Goal: Task Accomplishment & Management: Manage account settings

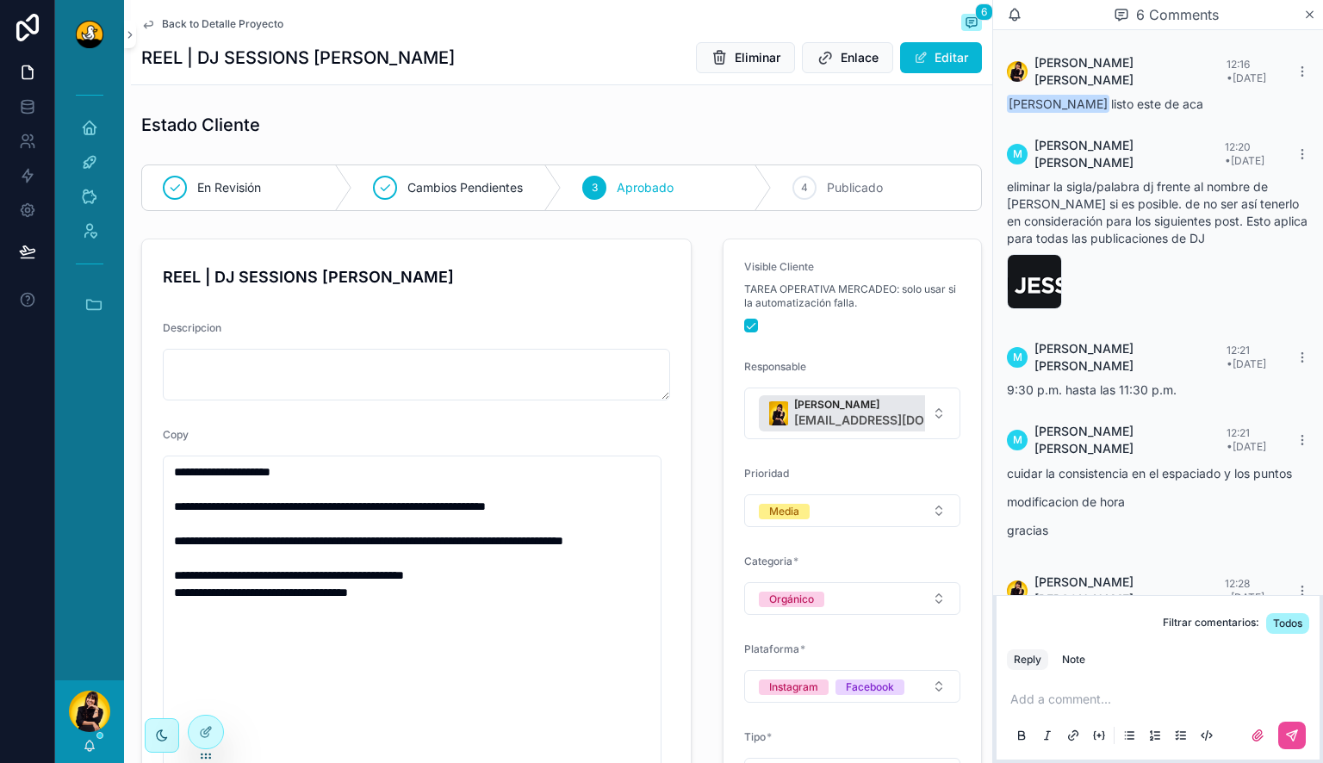
scroll to position [149, 0]
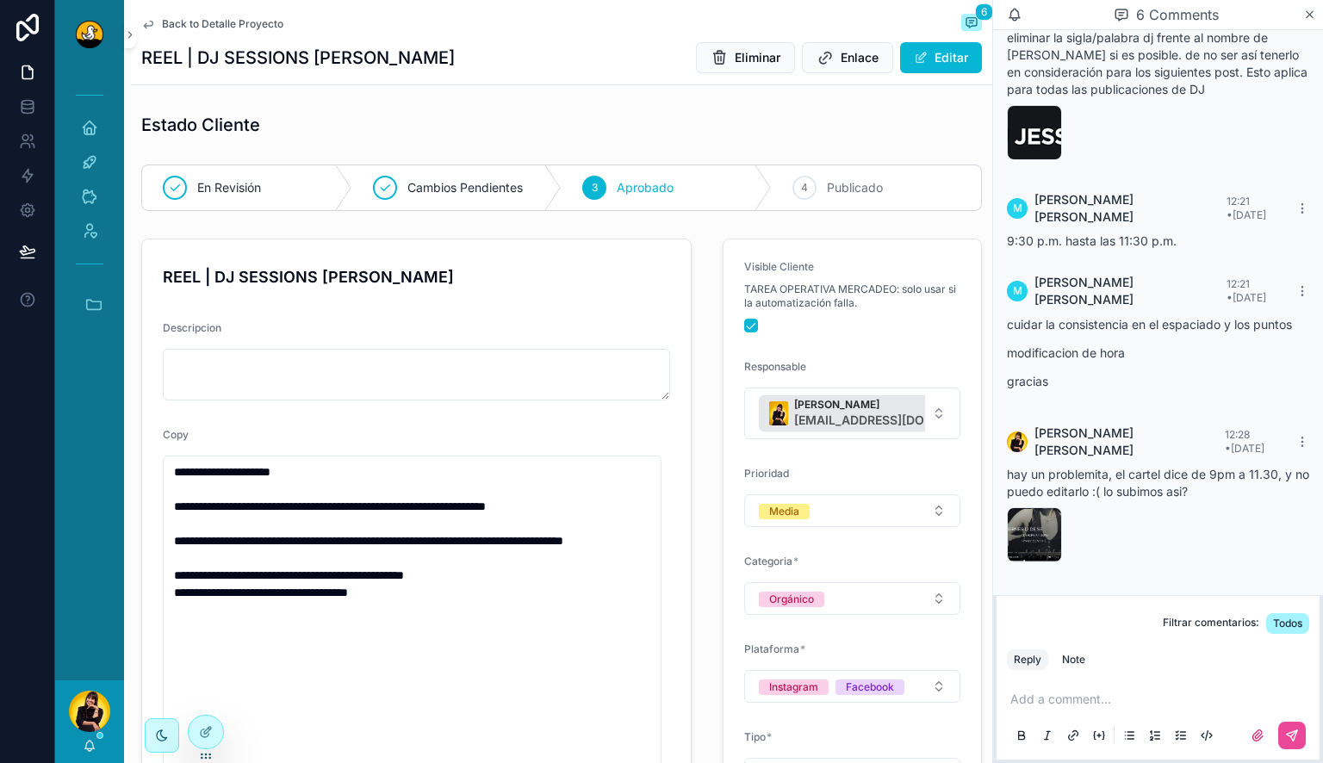
click at [190, 22] on span "Back to Detalle Proyecto" at bounding box center [222, 24] width 121 height 14
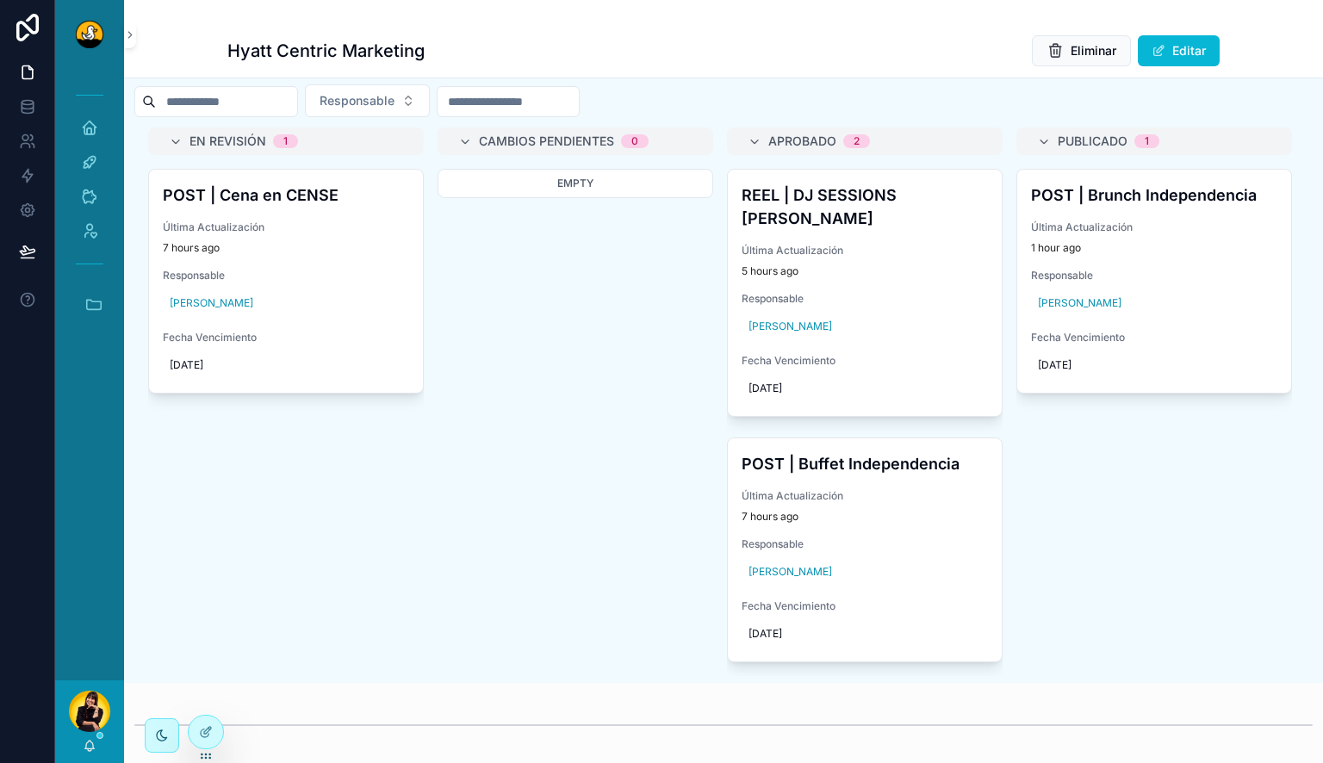
scroll to position [811, 0]
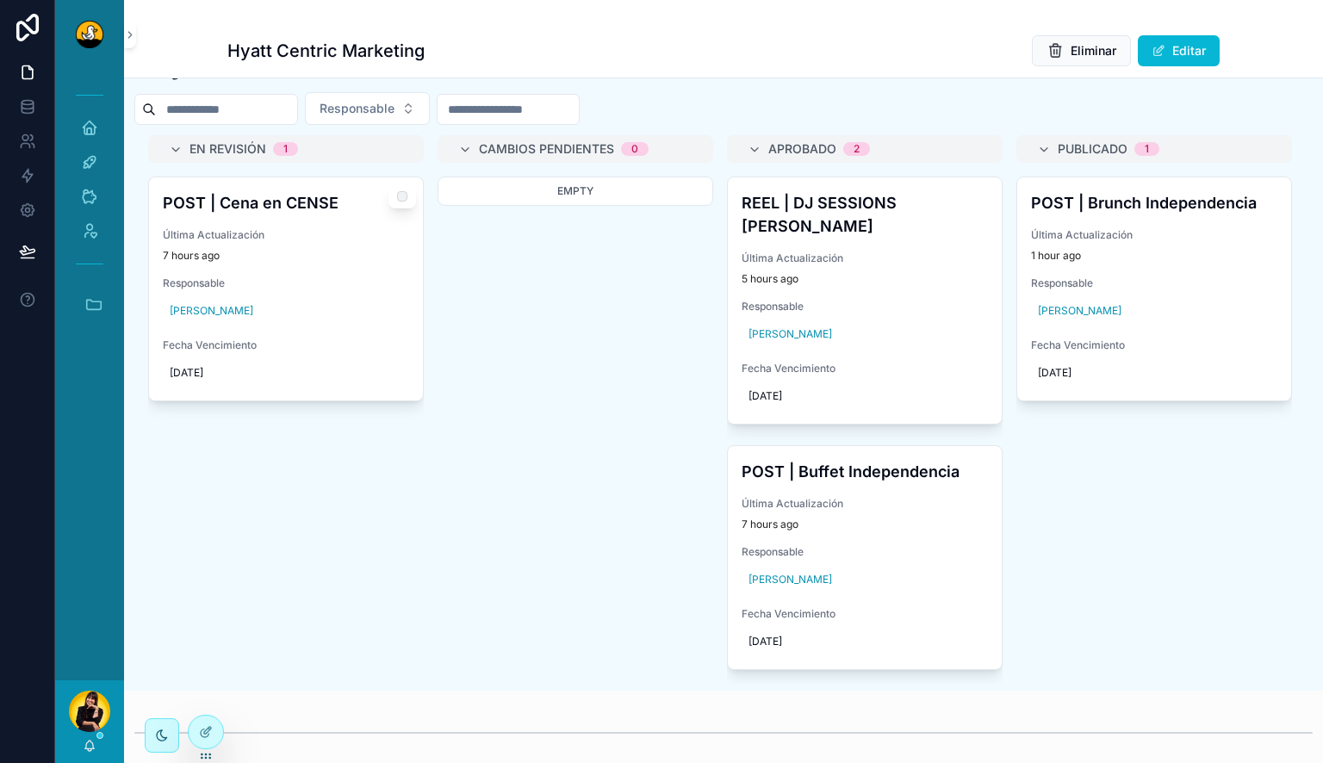
click at [358, 303] on div "Responsable [PERSON_NAME]" at bounding box center [286, 301] width 246 height 48
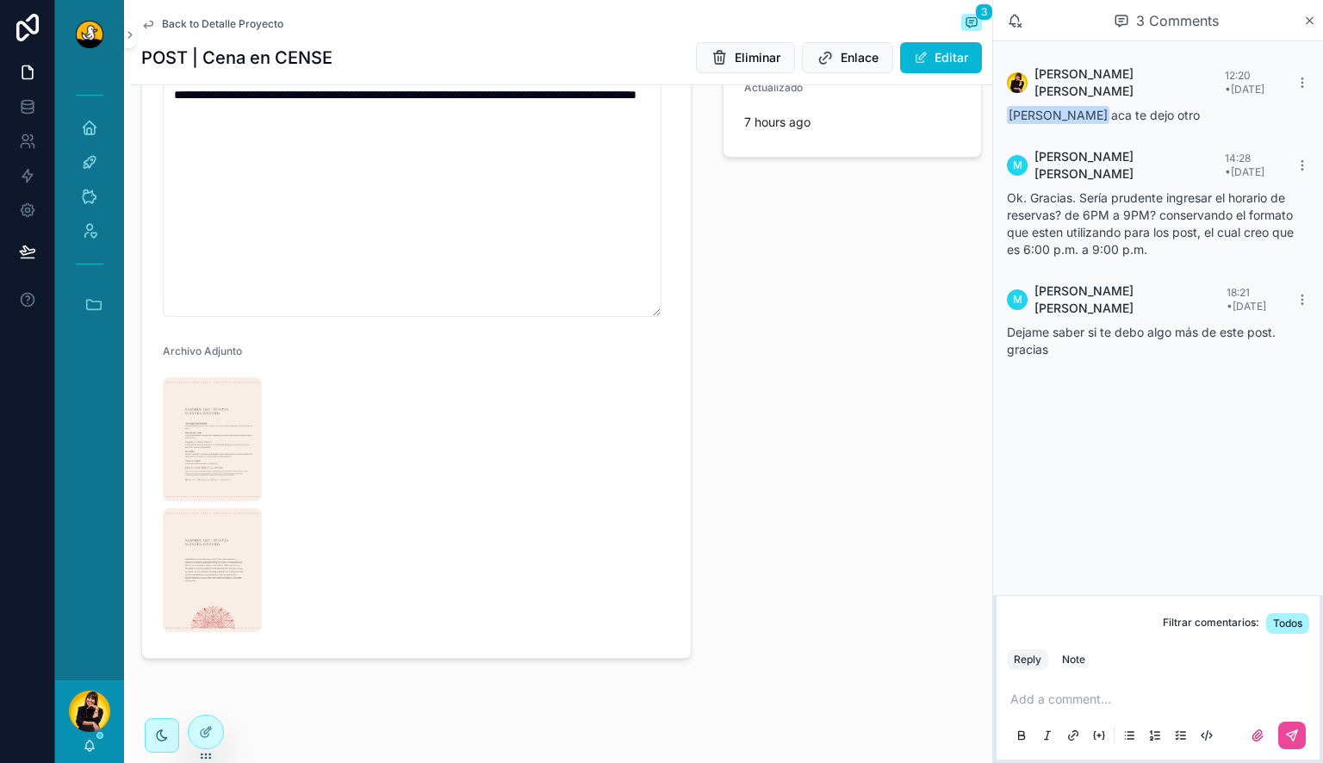
scroll to position [949, 0]
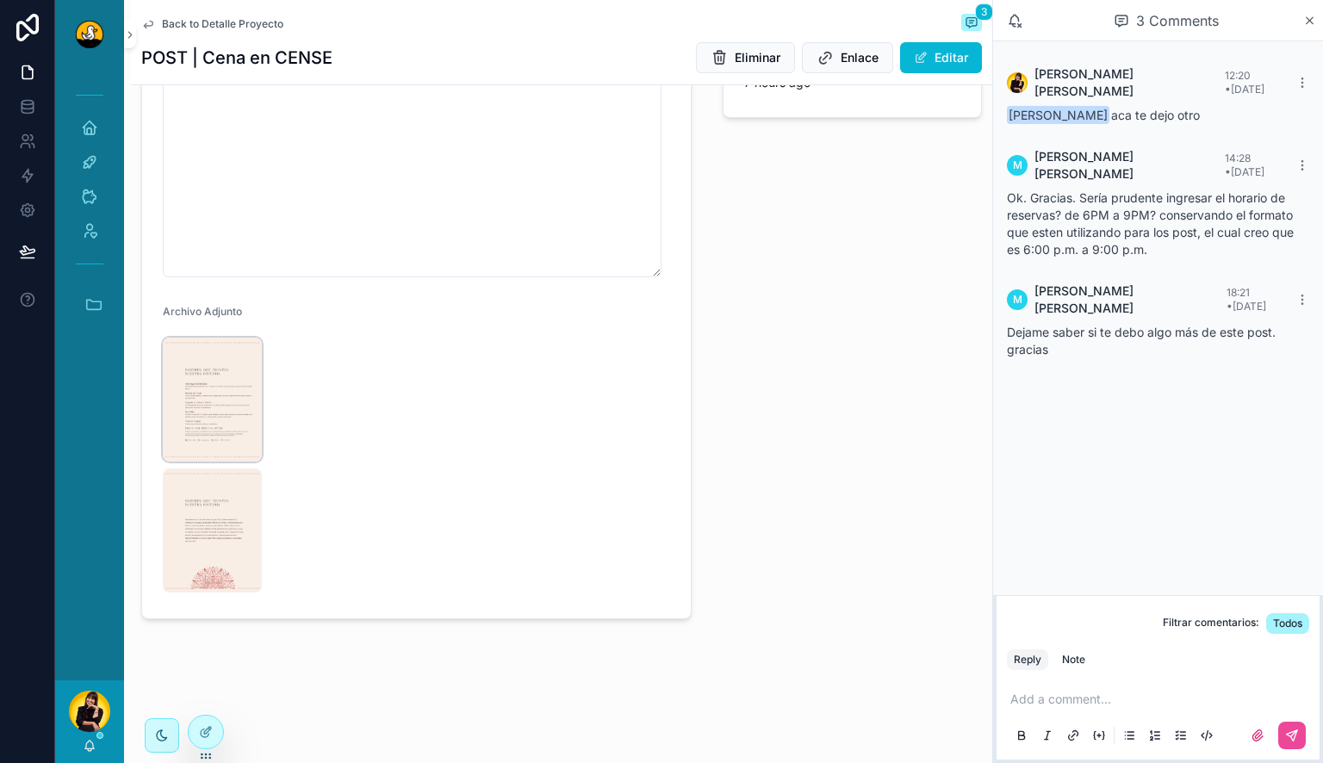
click at [203, 397] on img "scrollable content" at bounding box center [212, 400] width 99 height 124
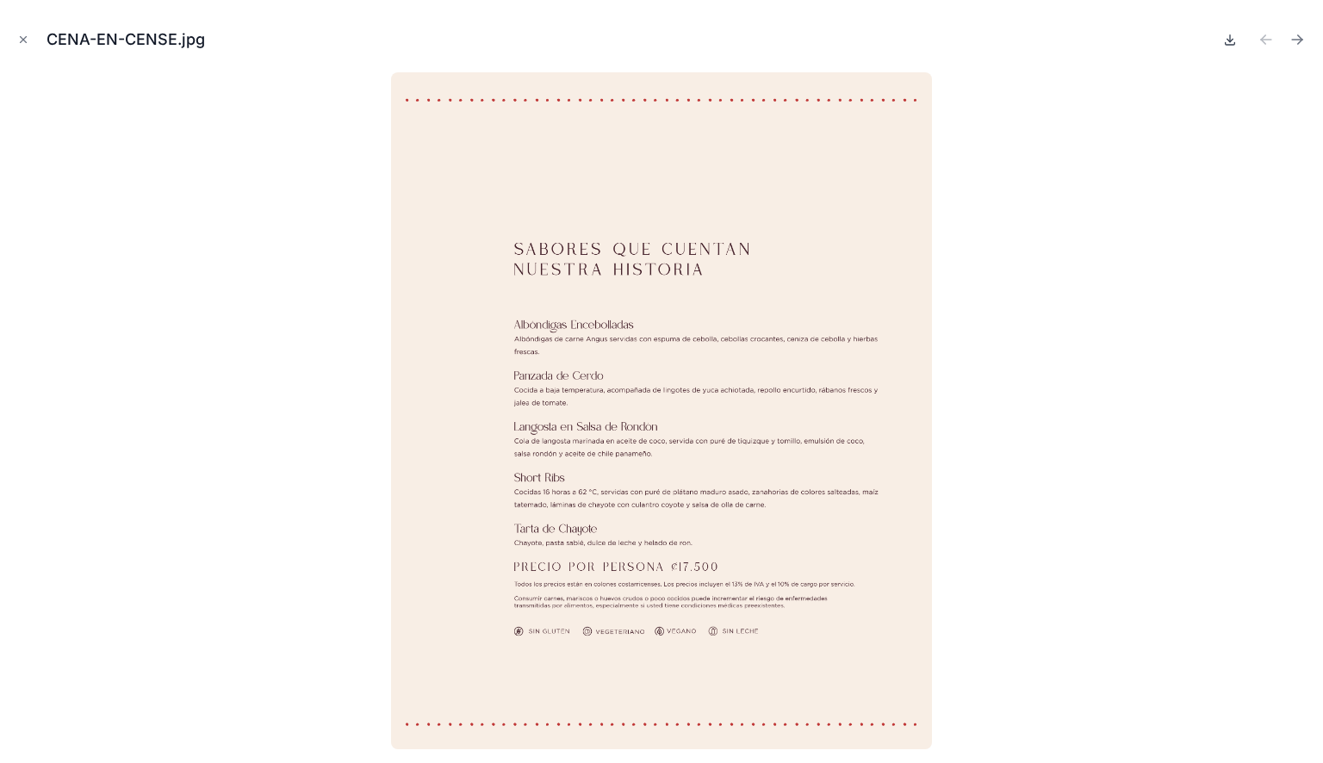
click at [1231, 39] on icon at bounding box center [1230, 40] width 14 height 14
click at [1304, 42] on icon "Next file" at bounding box center [1297, 39] width 17 height 17
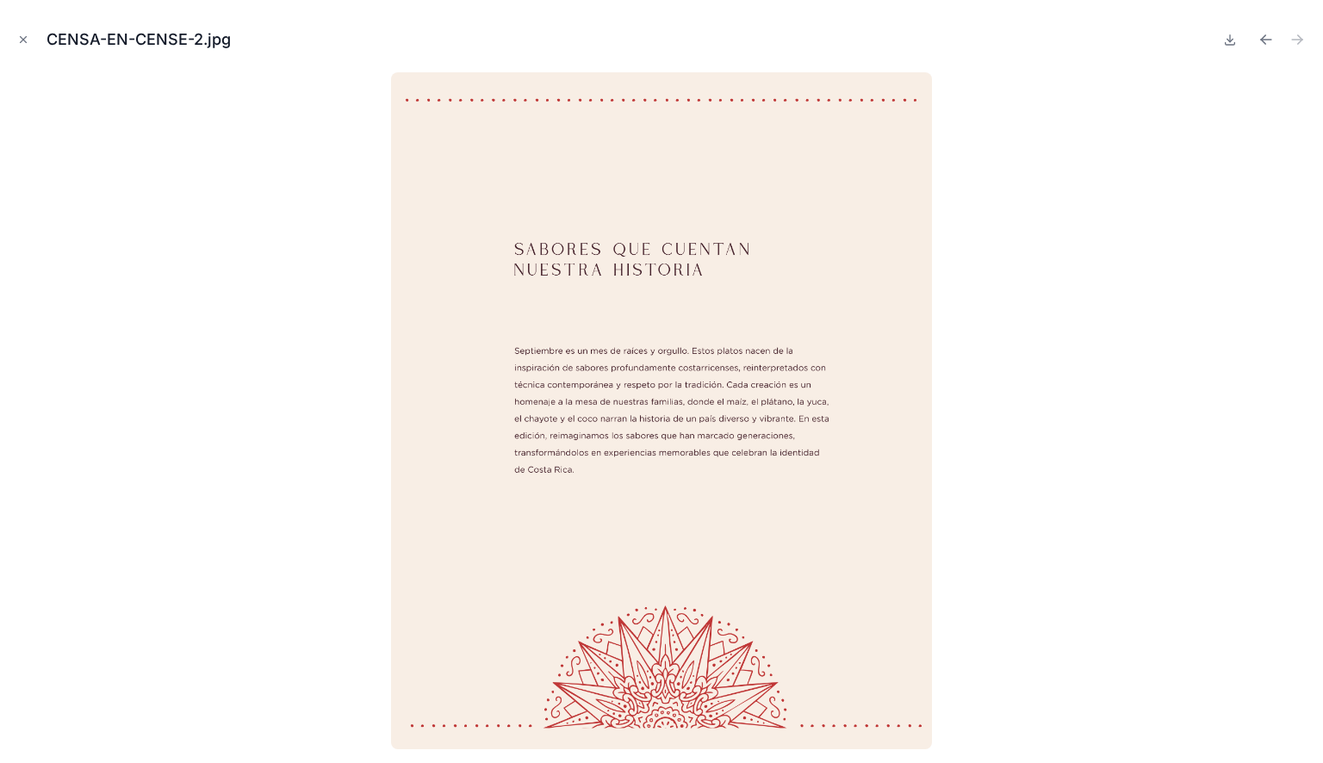
scroll to position [949, 0]
click at [1226, 42] on icon at bounding box center [1230, 43] width 9 height 3
click at [28, 42] on icon "Close modal" at bounding box center [23, 40] width 12 height 12
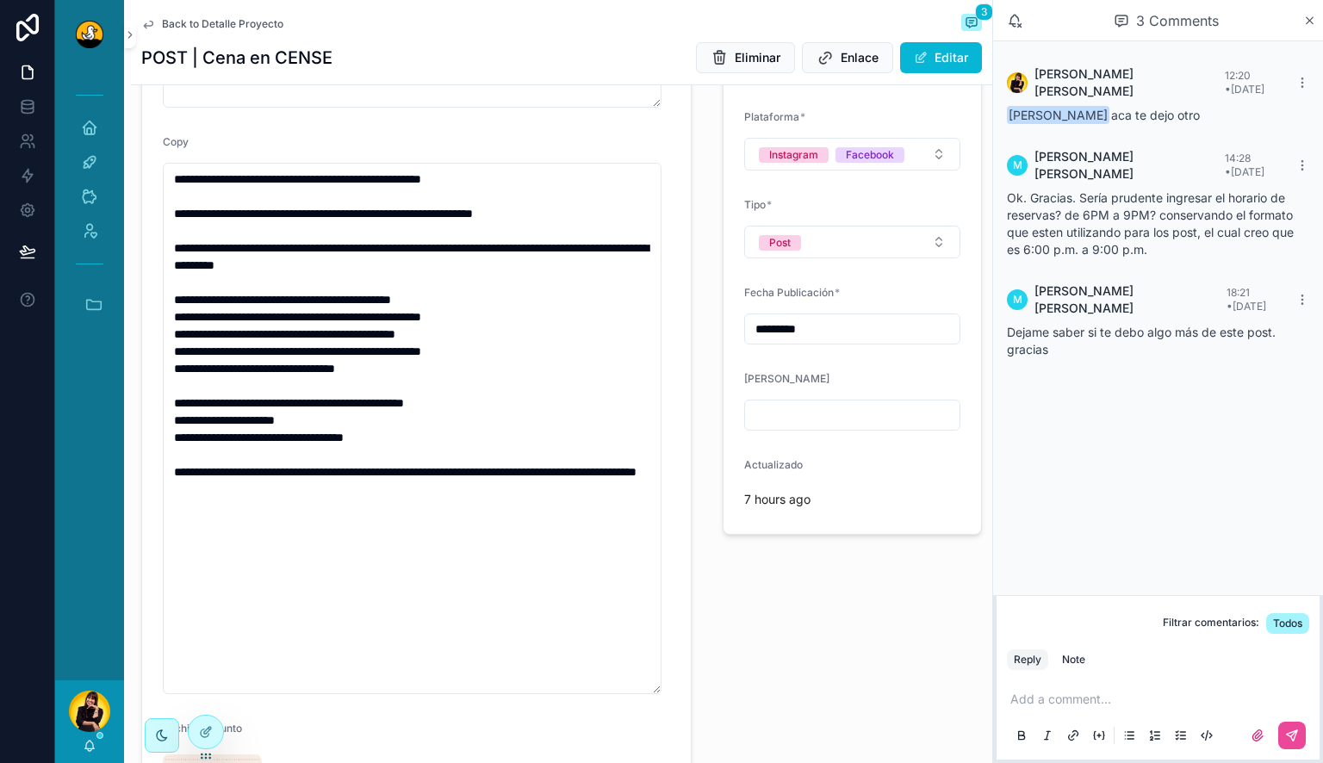
scroll to position [531, 0]
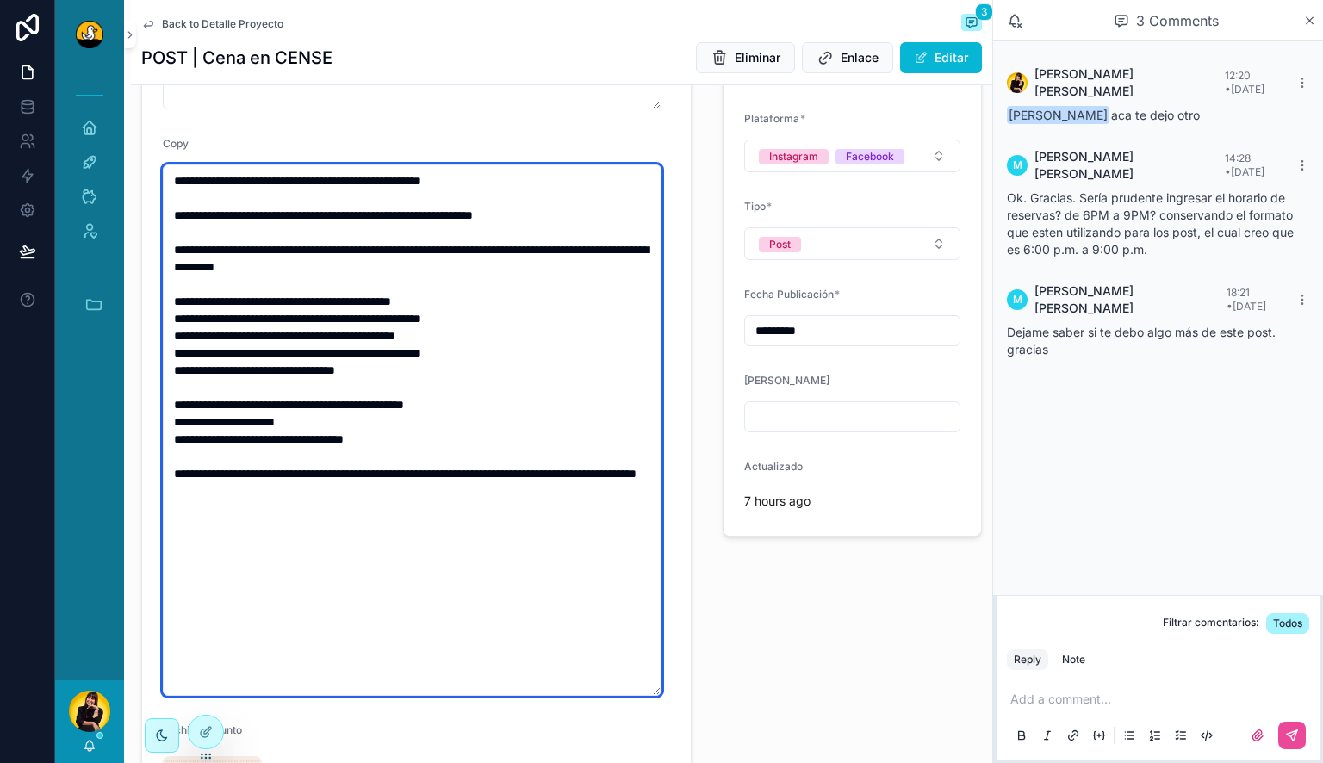
click at [393, 406] on textarea "**********" at bounding box center [412, 431] width 499 height 532
click at [440, 449] on textarea "**********" at bounding box center [412, 431] width 499 height 532
click at [438, 435] on textarea "**********" at bounding box center [412, 431] width 499 height 532
click at [283, 250] on textarea "**********" at bounding box center [412, 431] width 499 height 532
type textarea "**********"
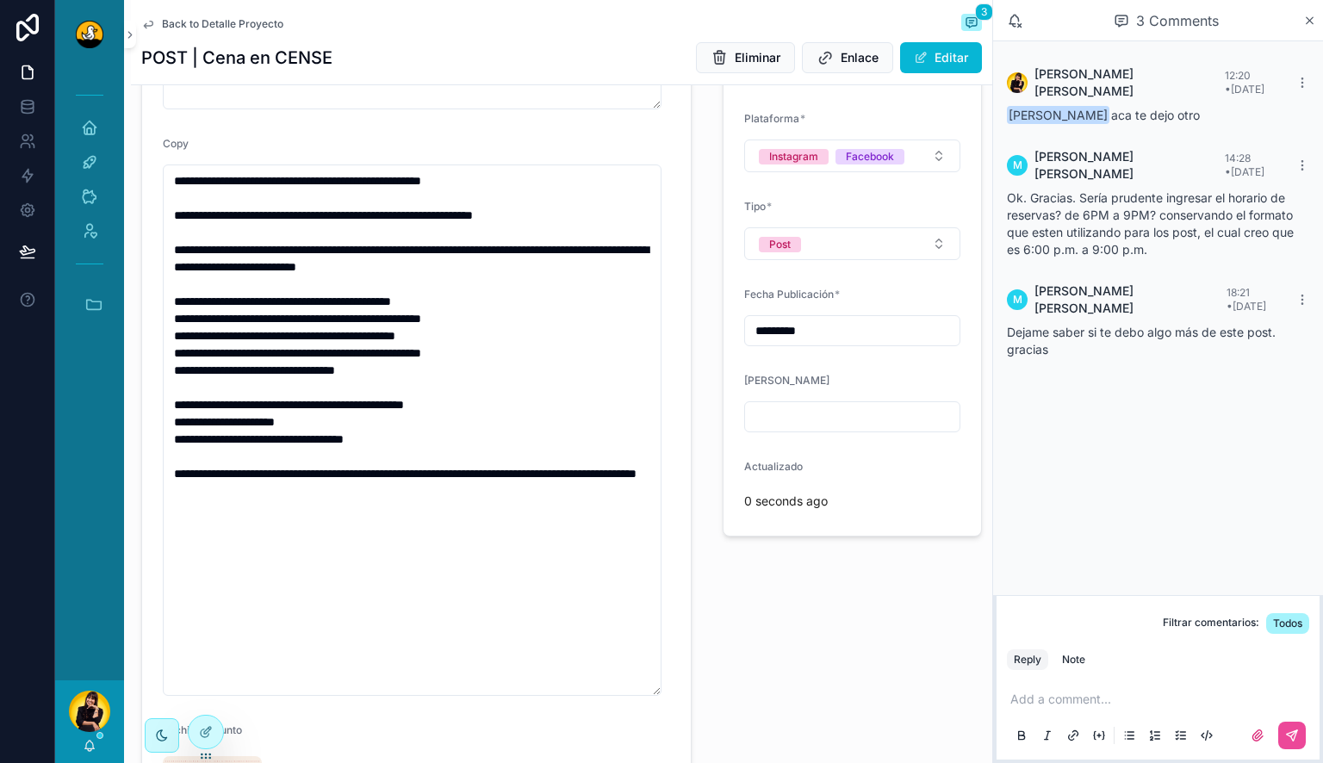
click at [734, 555] on div "Visible Cliente TAREA OPERATIVA MERCADEO: solo usar si la automatización falla.…" at bounding box center [853, 373] width 280 height 1344
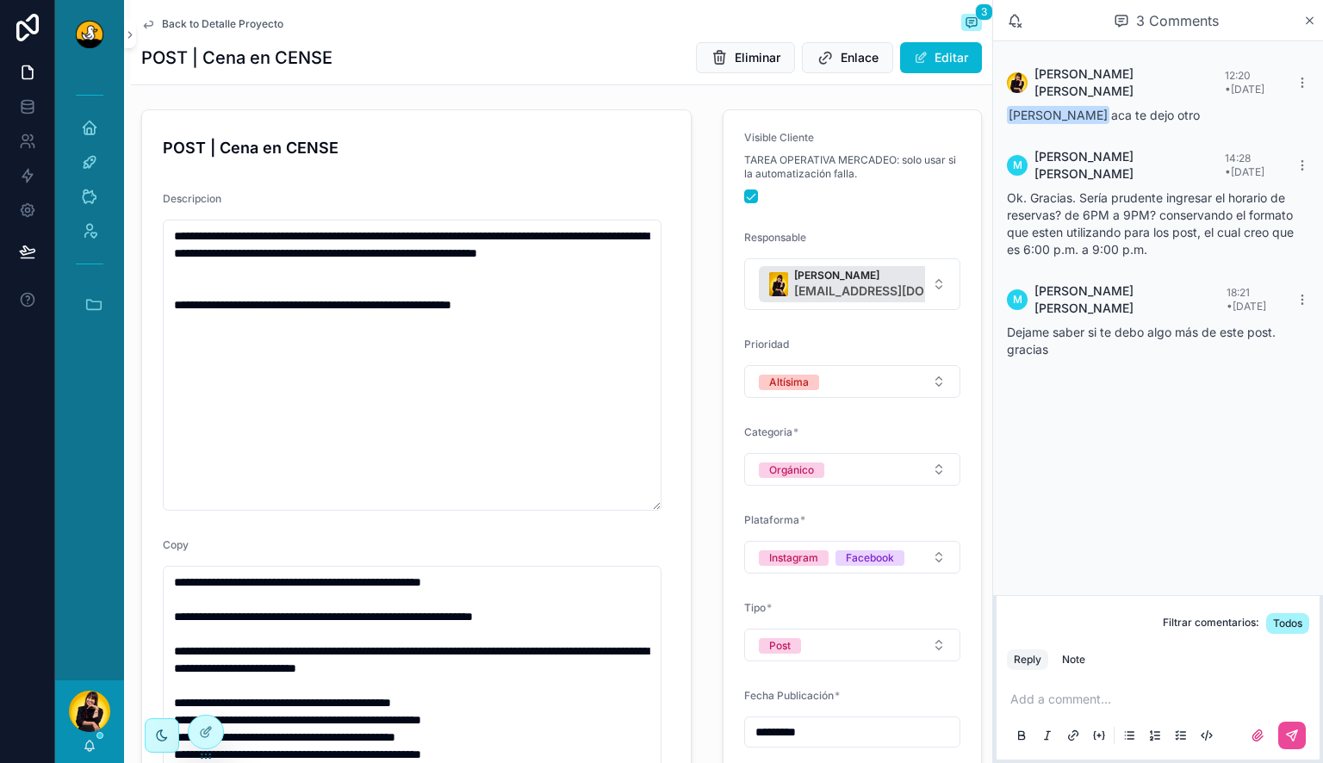
scroll to position [0, 0]
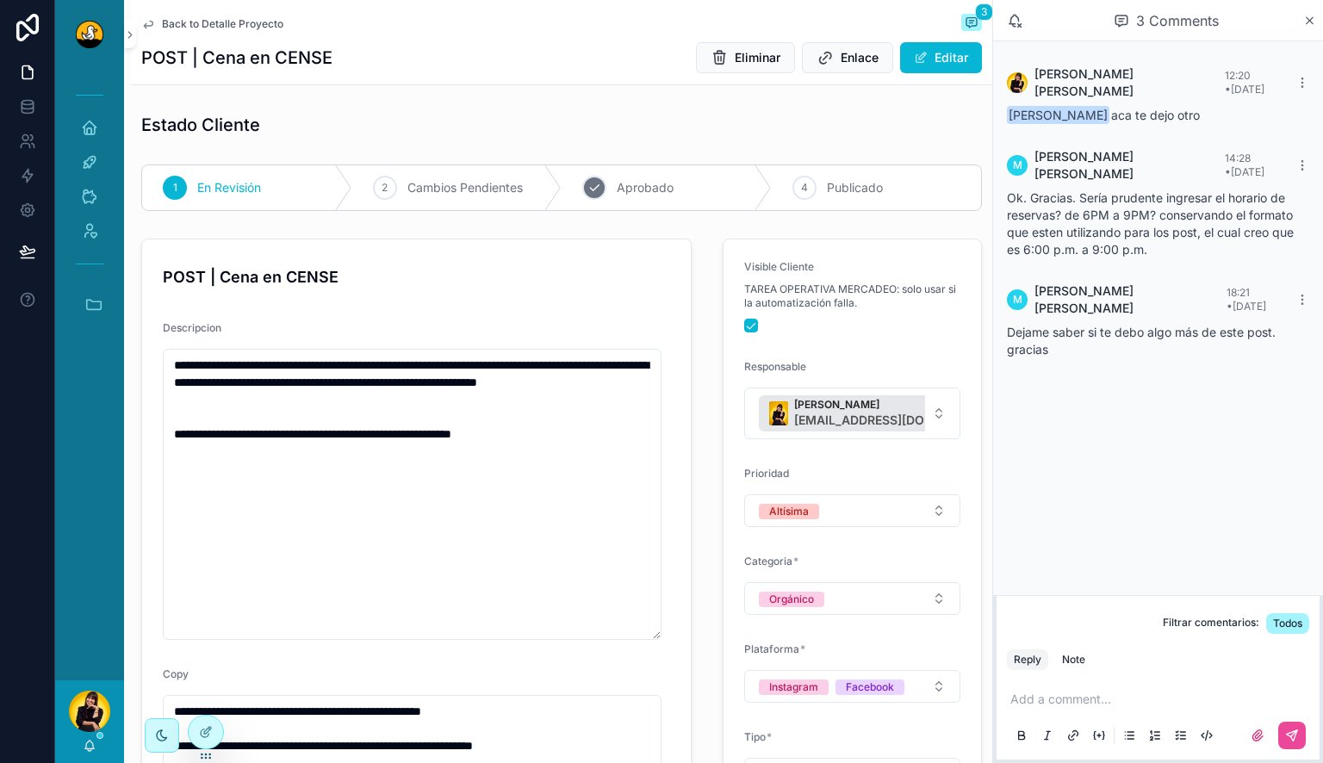
click at [634, 176] on div "3 Aprobado" at bounding box center [667, 187] width 210 height 45
click at [1051, 698] on p "scrollable content" at bounding box center [1162, 699] width 302 height 17
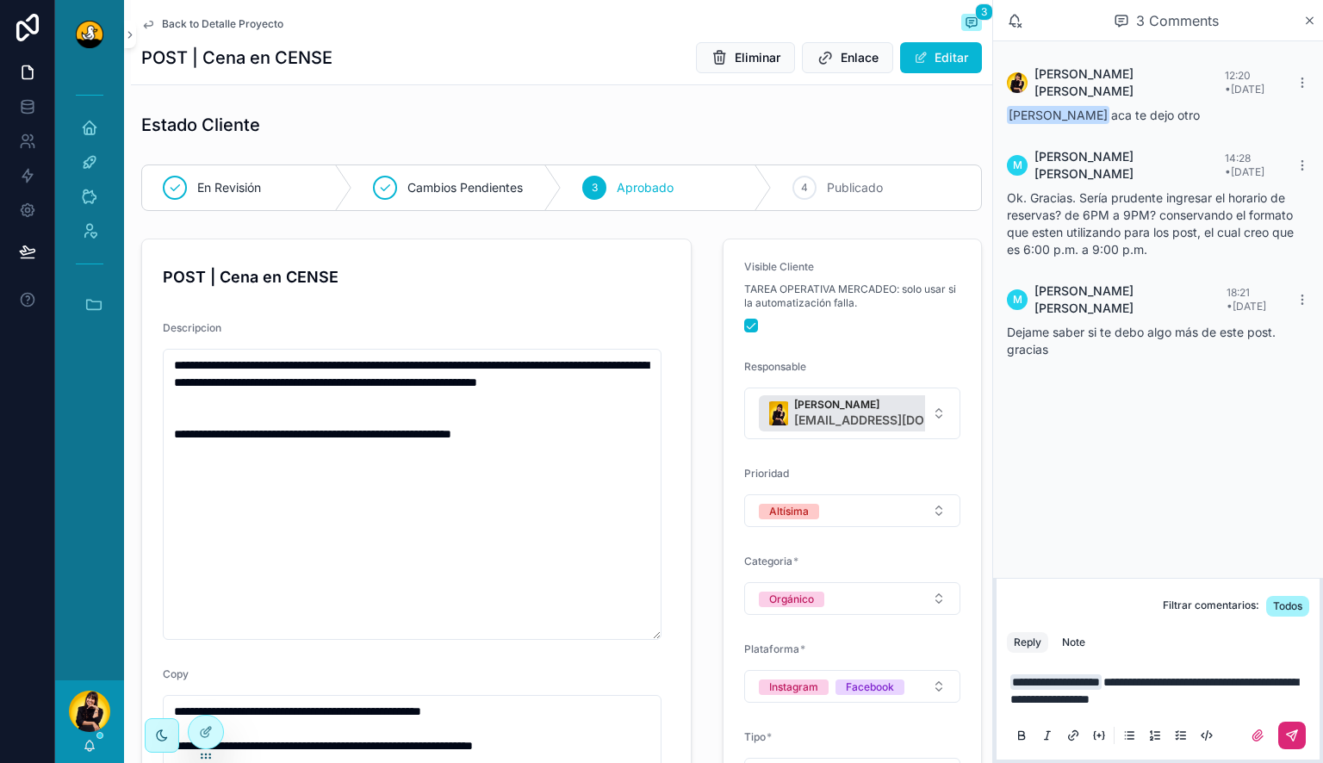
click at [1285, 741] on icon "scrollable content" at bounding box center [1292, 736] width 14 height 14
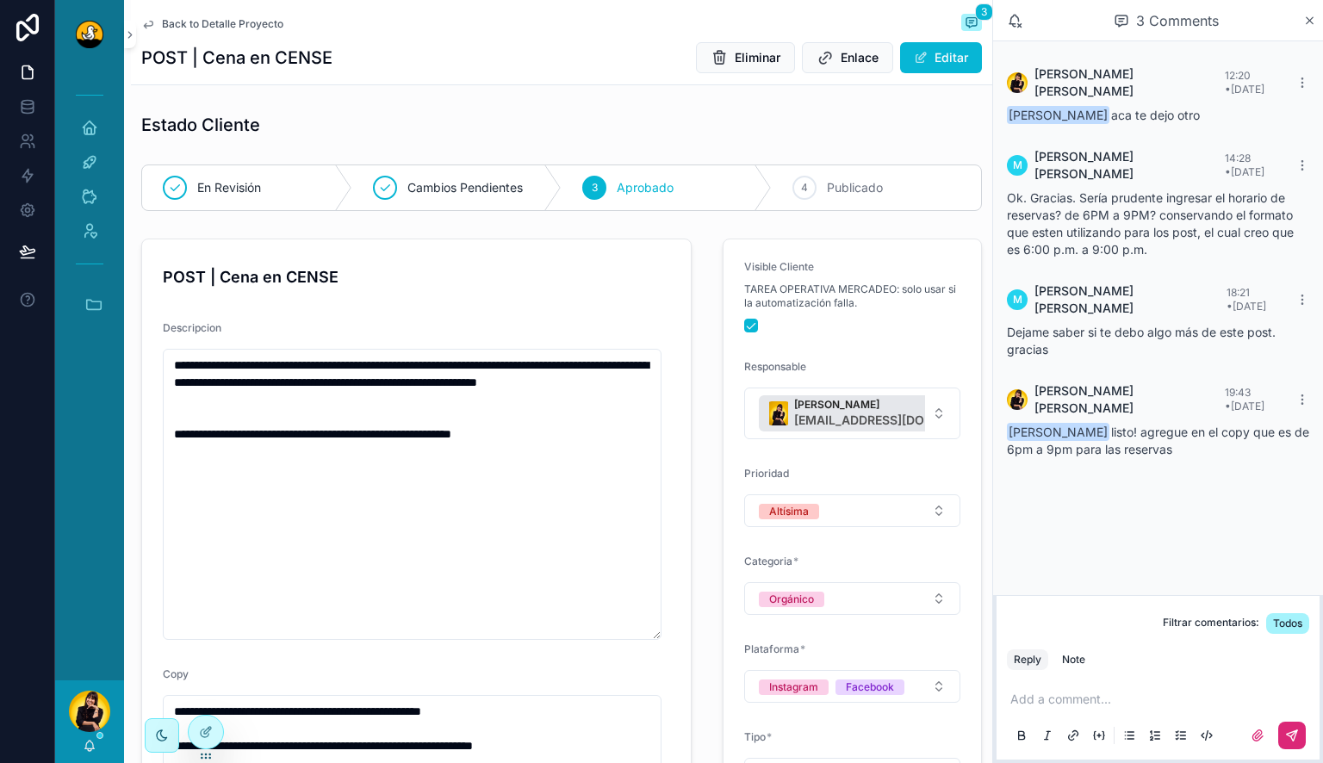
click at [196, 25] on span "Back to Detalle Proyecto" at bounding box center [222, 24] width 121 height 14
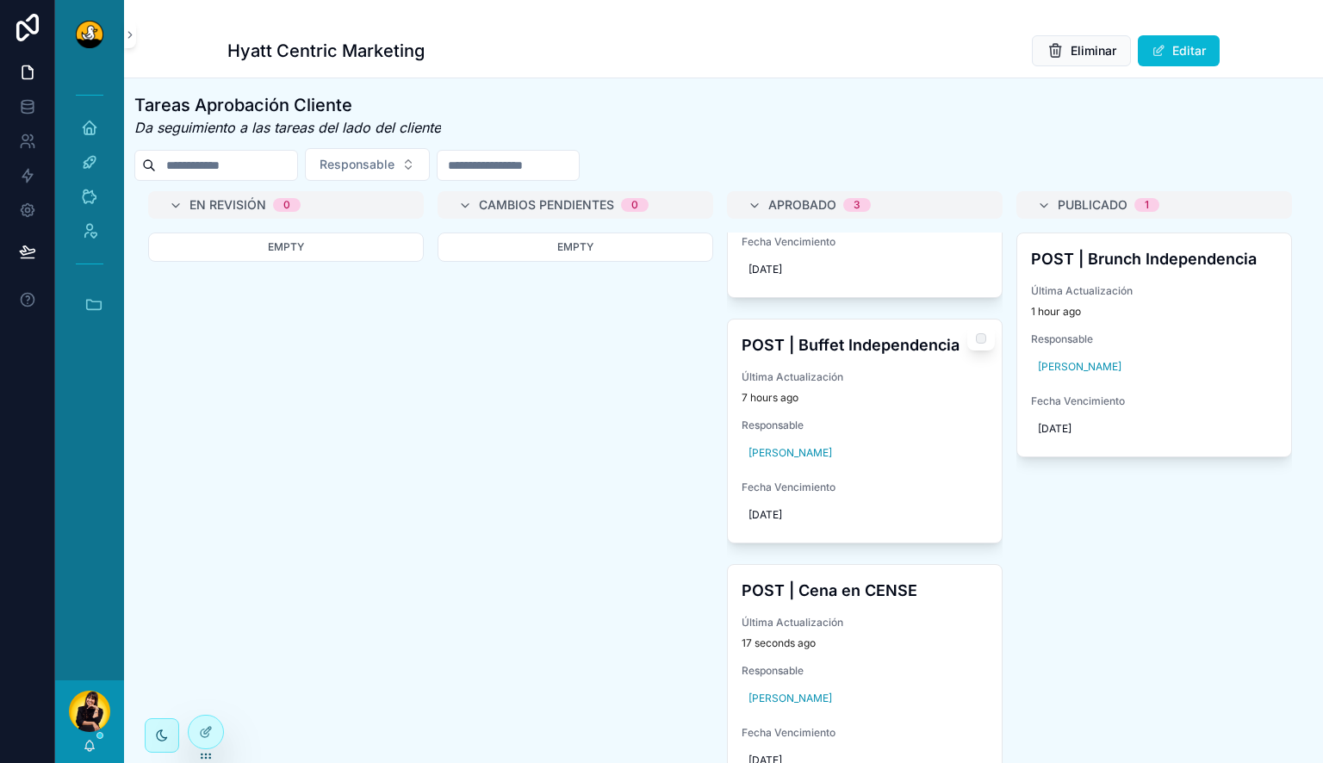
scroll to position [188, 0]
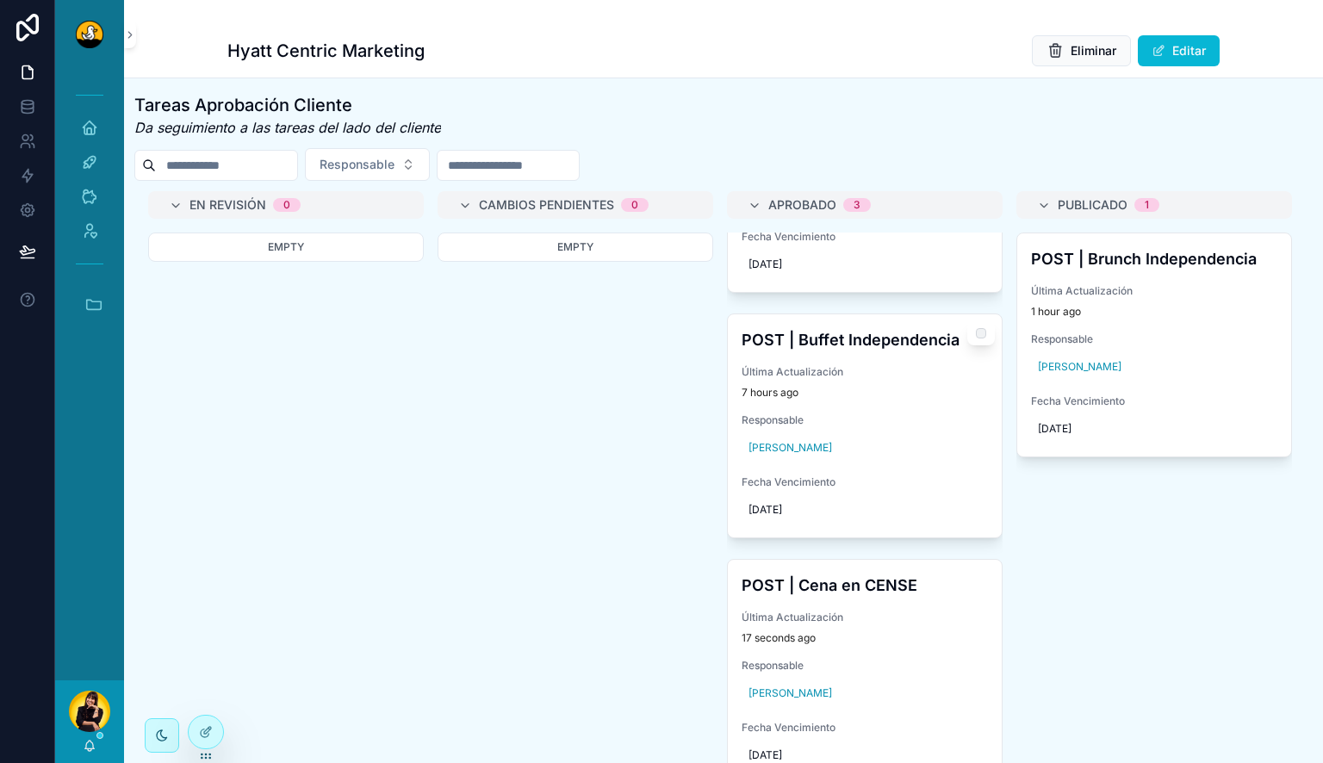
click at [909, 336] on h4 "POST | Buffet Independencia" at bounding box center [865, 339] width 246 height 23
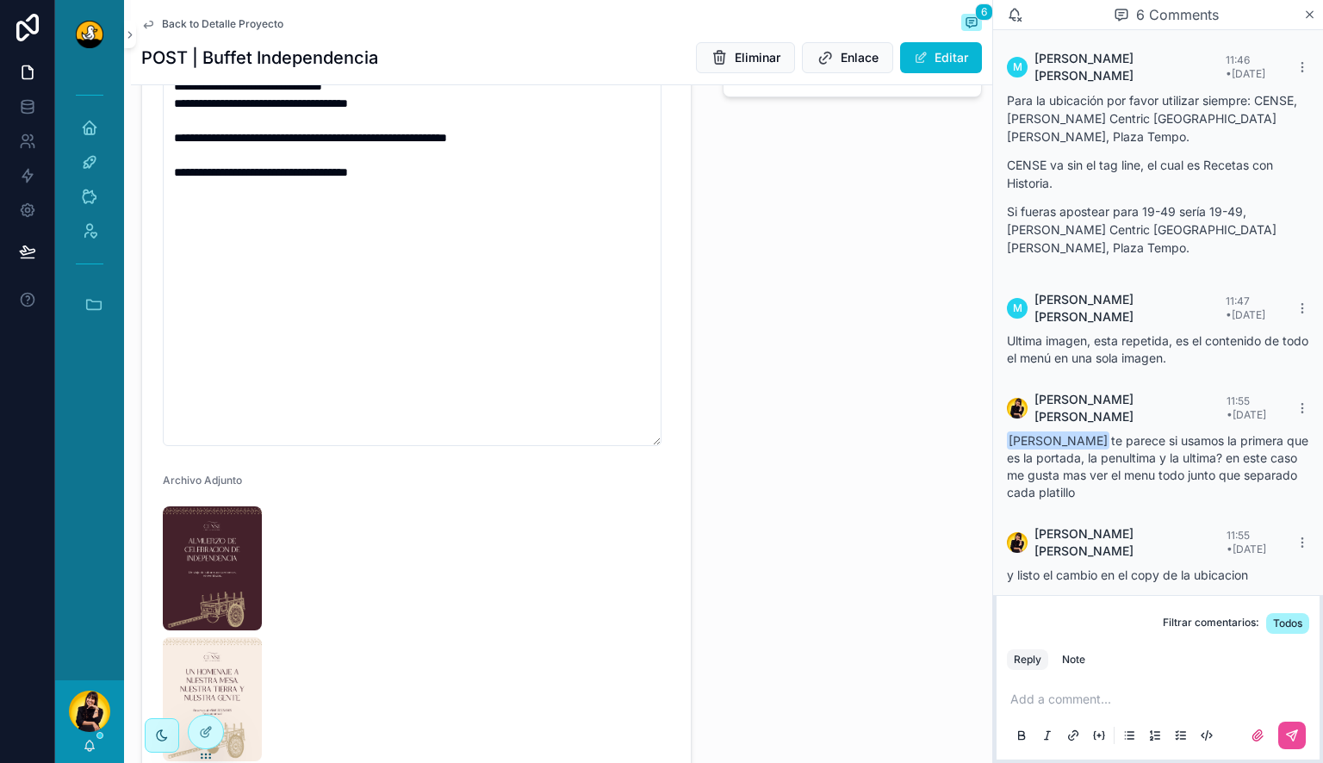
scroll to position [1270, 0]
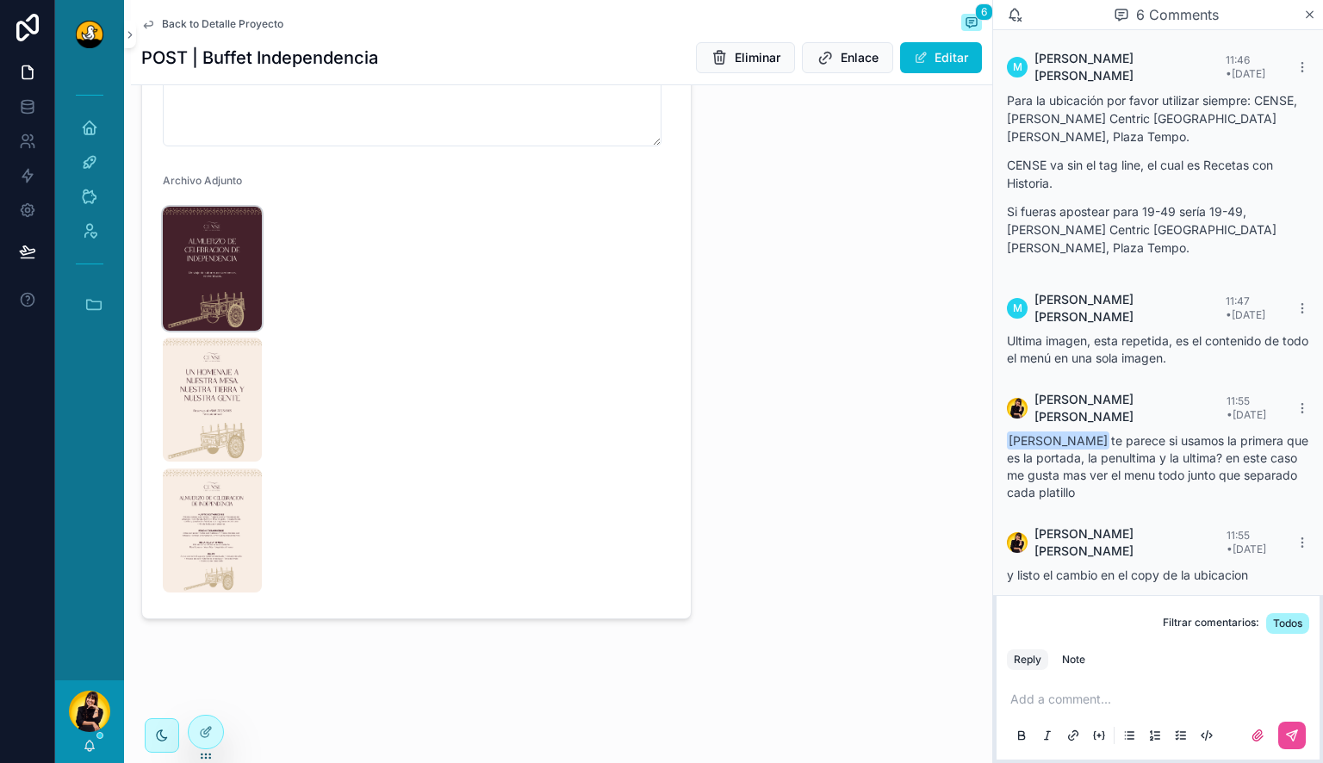
click at [202, 265] on img "scrollable content" at bounding box center [212, 269] width 99 height 124
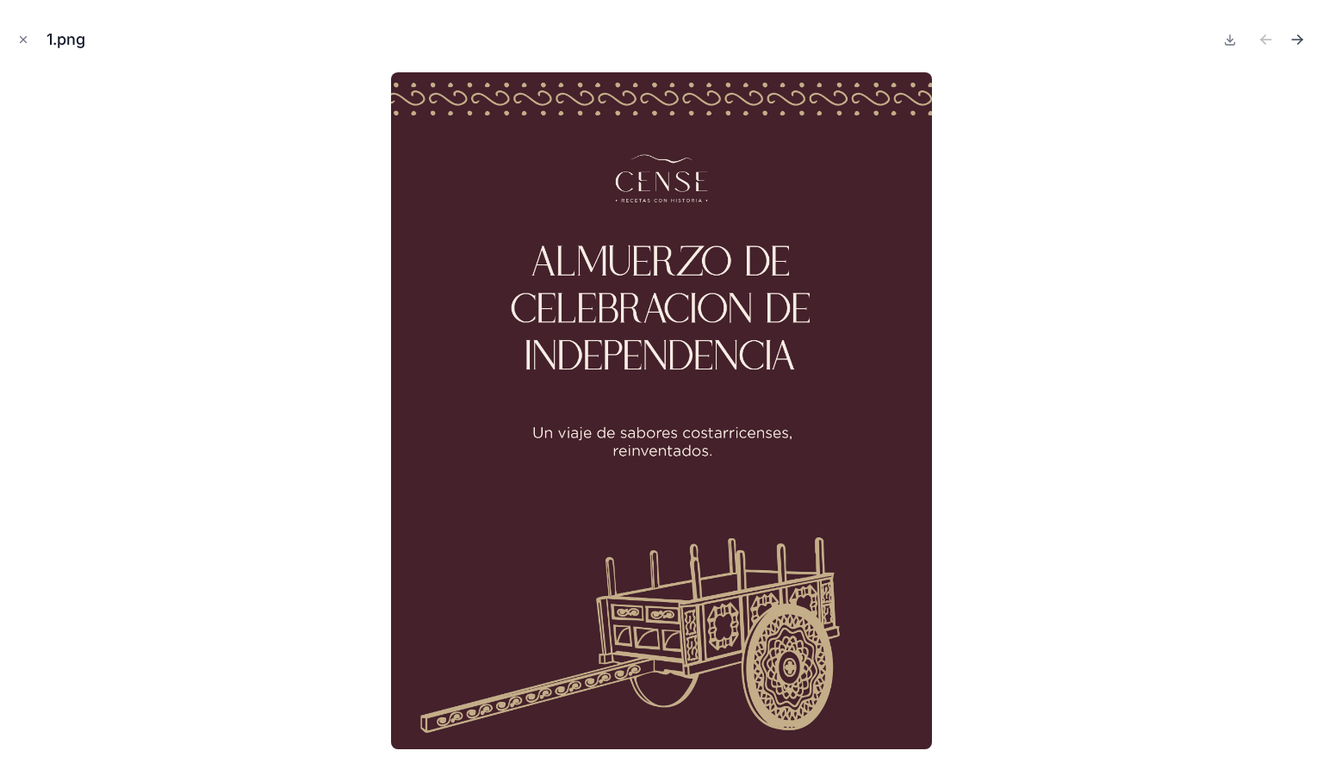
click at [1293, 43] on icon "Next file" at bounding box center [1297, 39] width 17 height 17
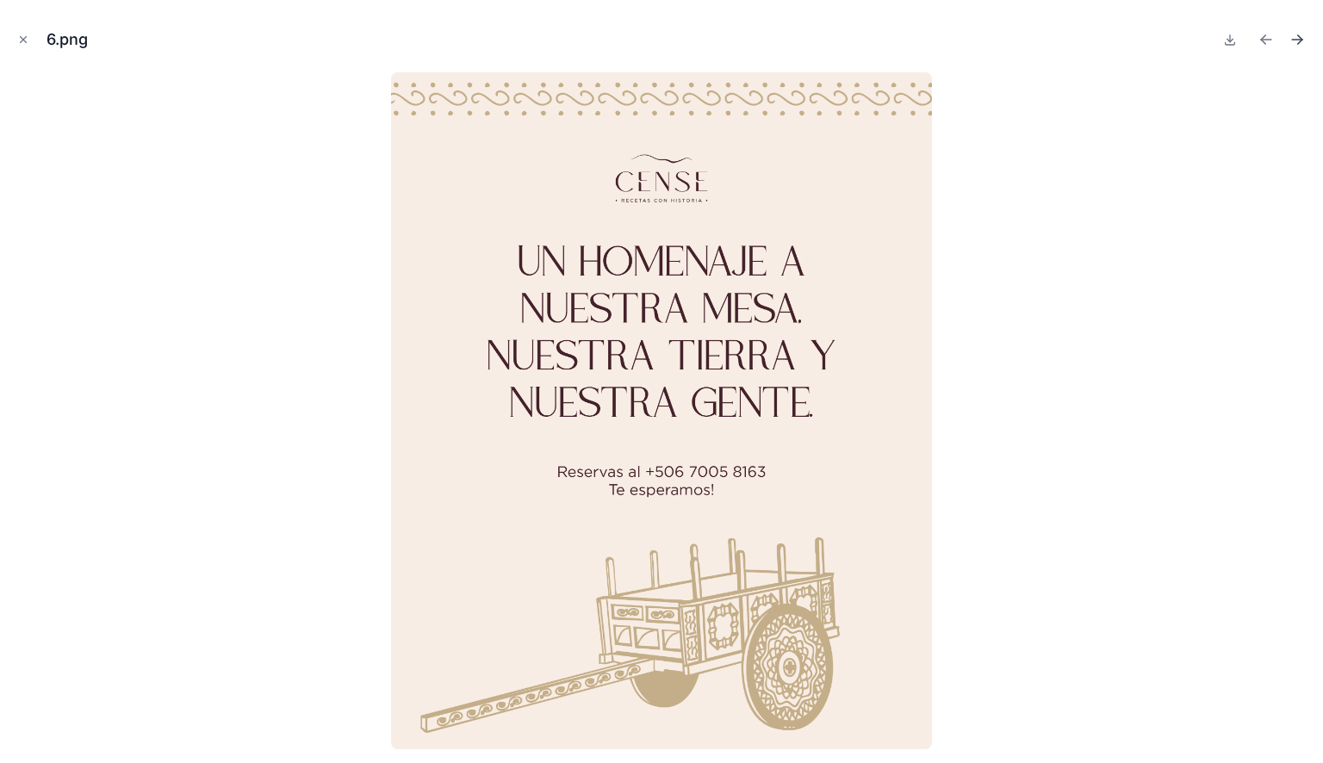
click at [1299, 40] on icon "Next file" at bounding box center [1297, 39] width 17 height 17
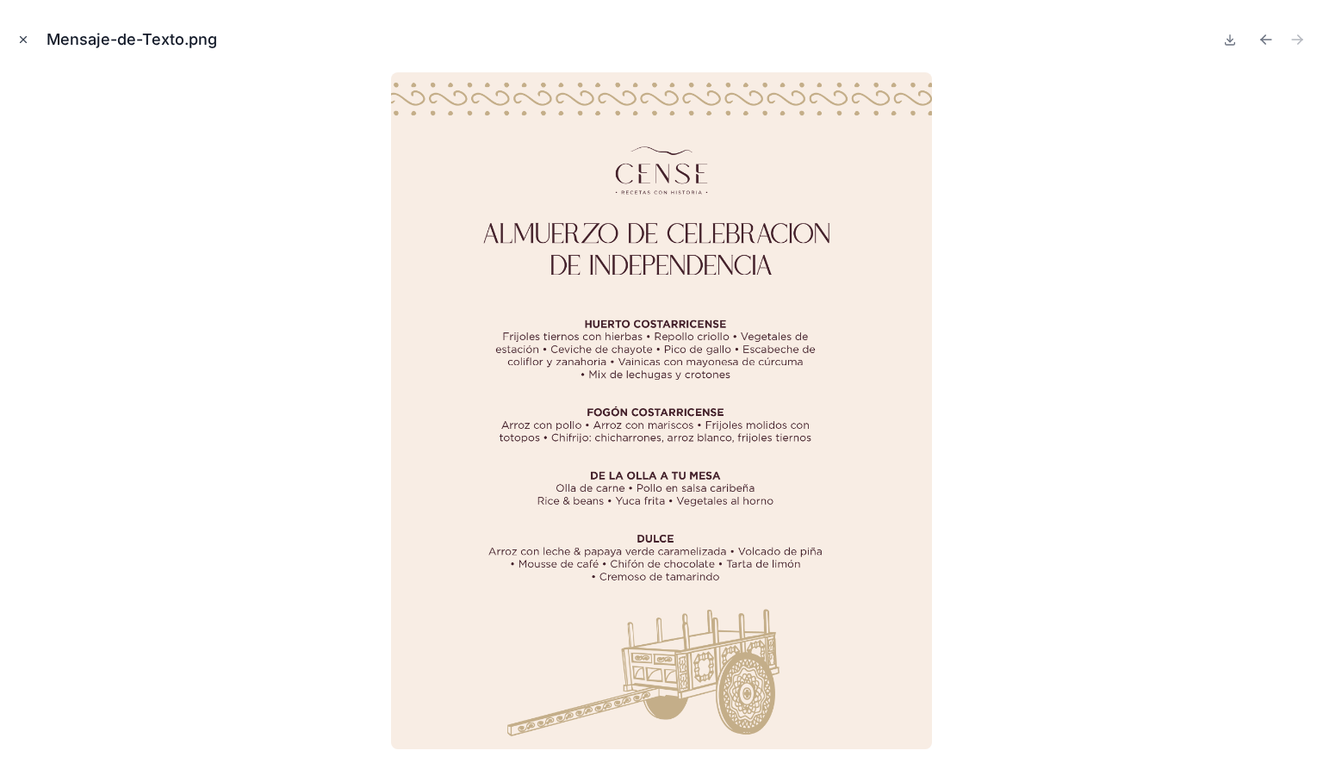
click at [22, 36] on icon "Close modal" at bounding box center [23, 40] width 12 height 12
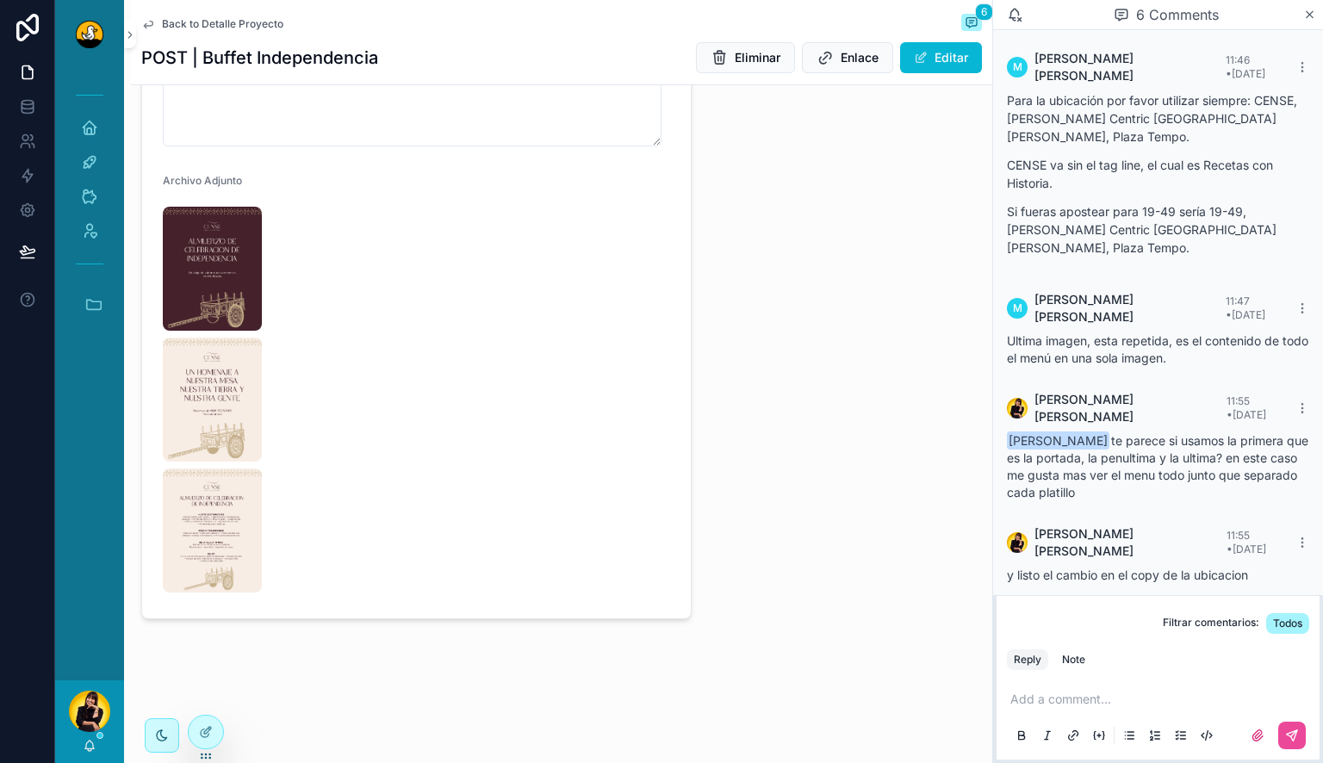
click at [246, 17] on span "Back to Detalle Proyecto" at bounding box center [222, 24] width 121 height 14
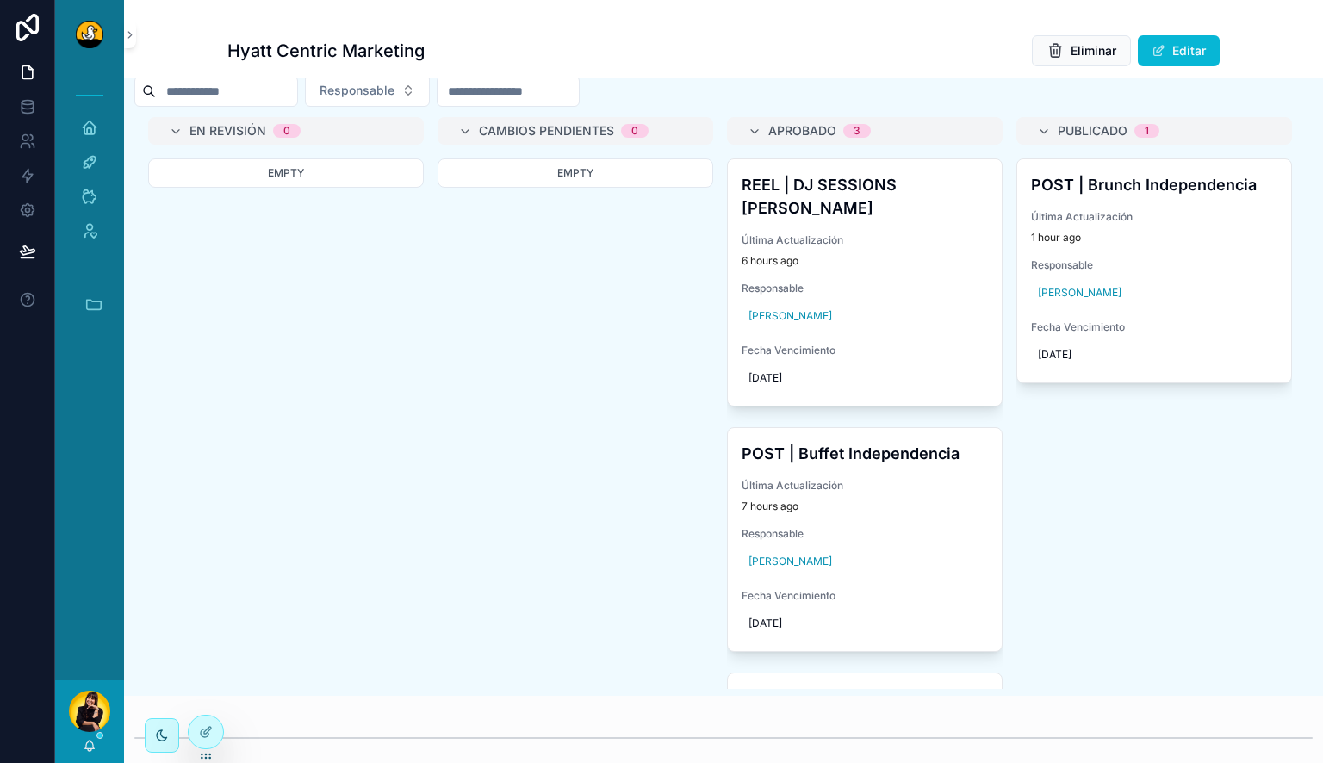
scroll to position [827, 0]
click at [1142, 210] on div "POST | Brunch Independencia Última Actualización 1 hour ago Responsable [PERSON…" at bounding box center [1155, 272] width 274 height 223
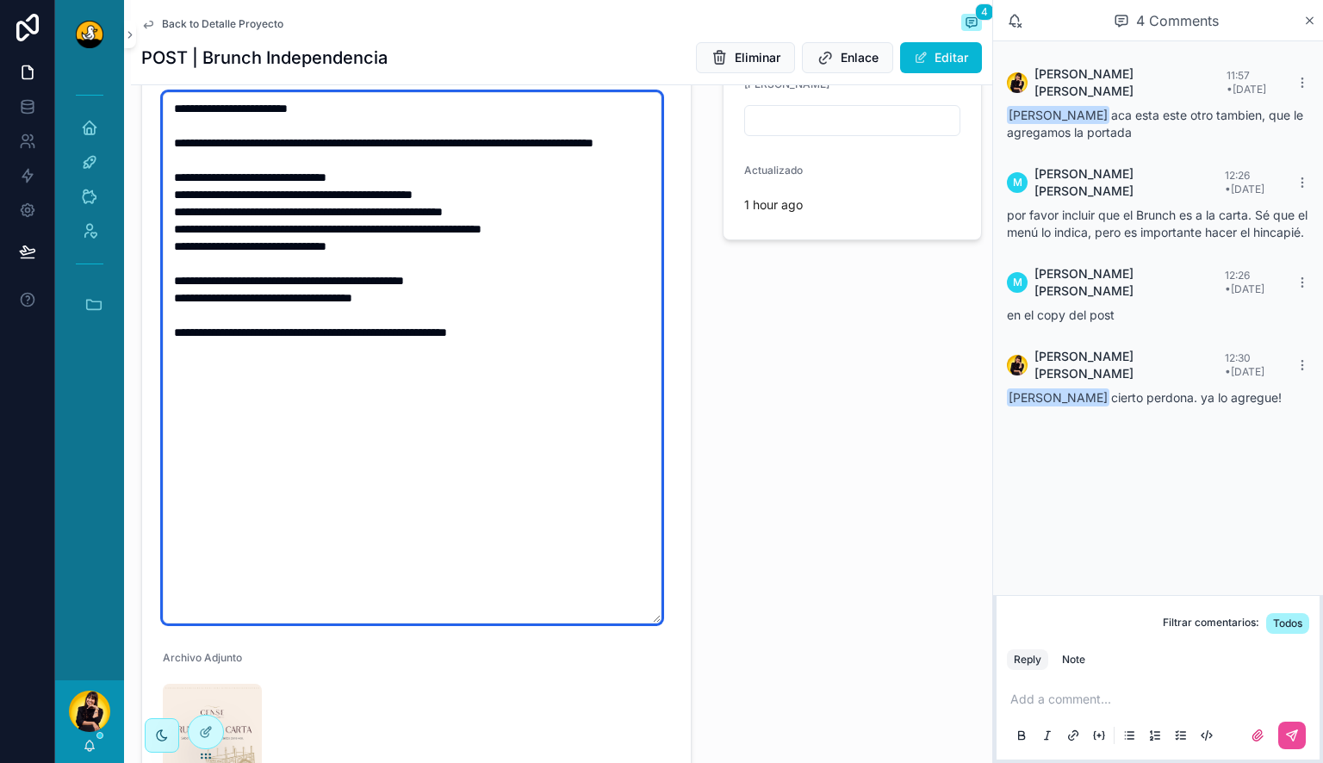
click at [557, 323] on textarea "**********" at bounding box center [412, 358] width 499 height 532
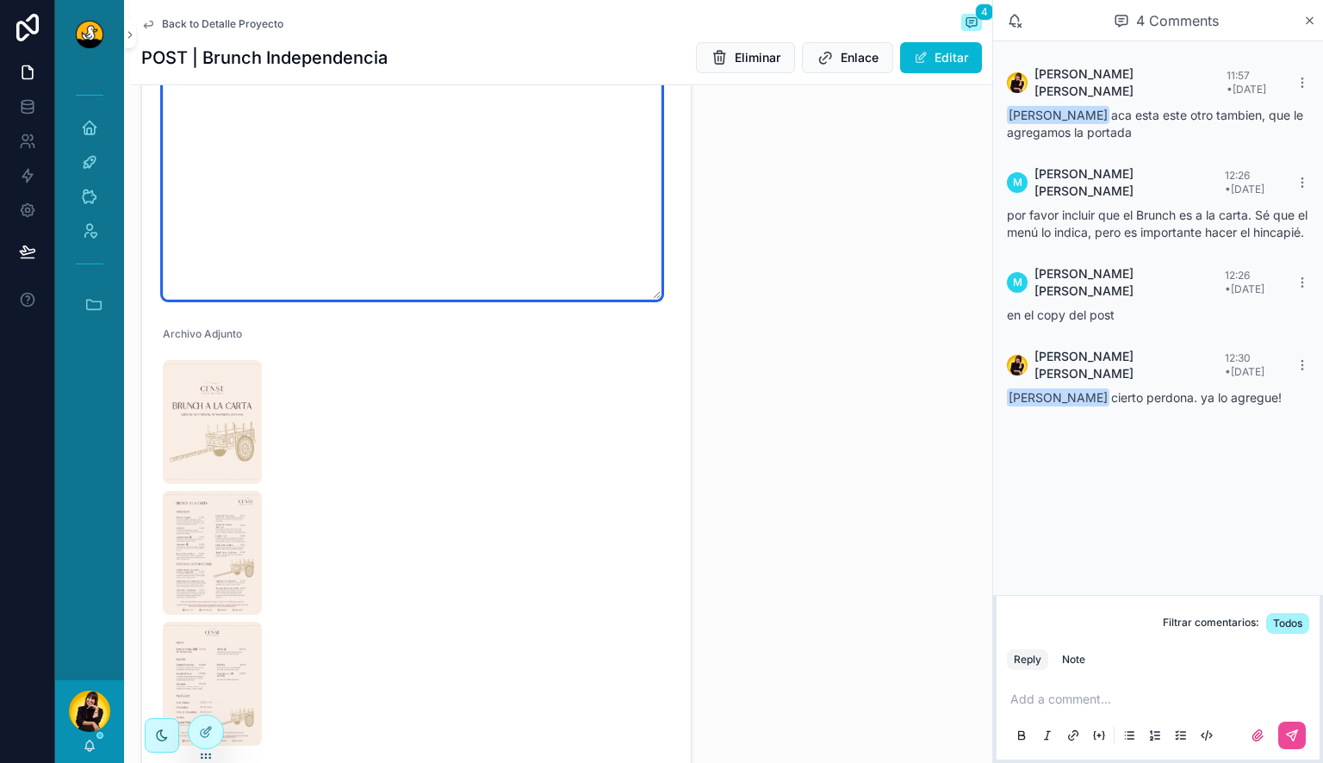
scroll to position [1041, 0]
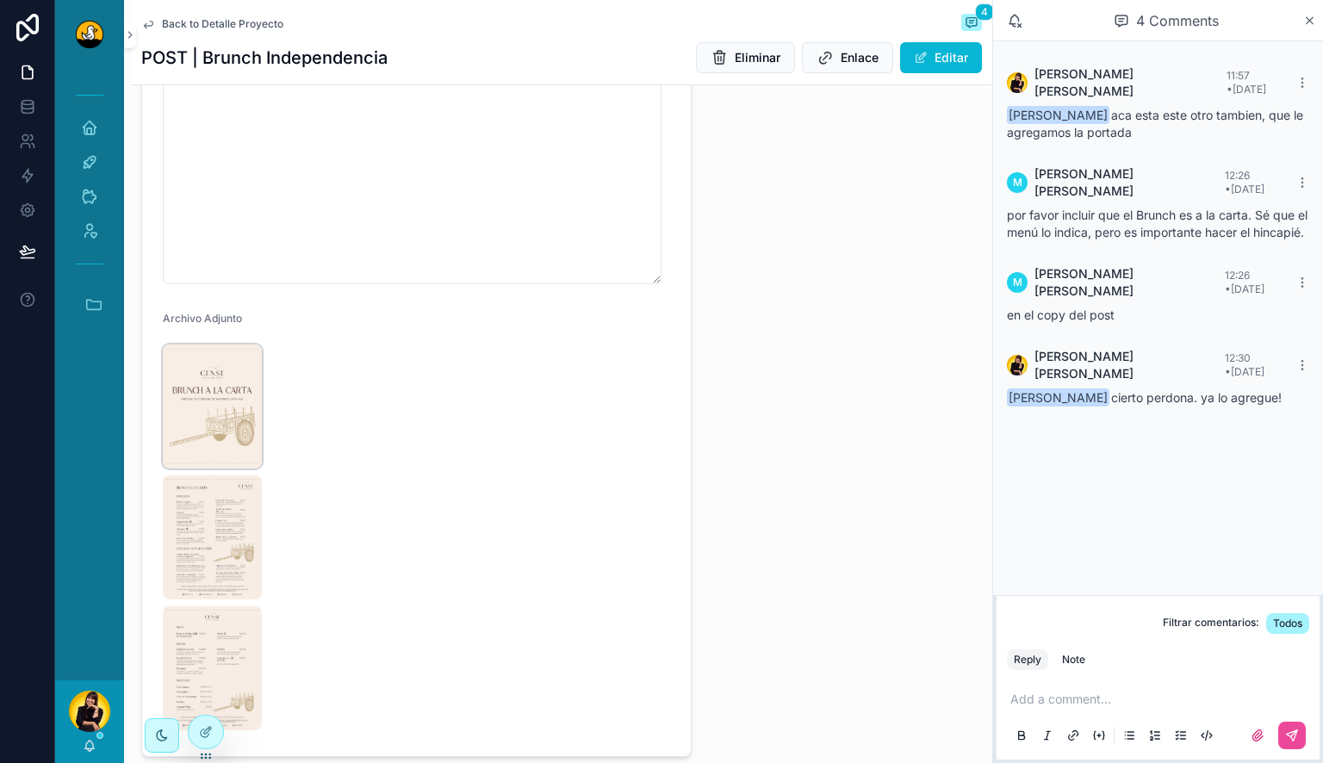
click at [227, 428] on img "scrollable content" at bounding box center [212, 407] width 99 height 124
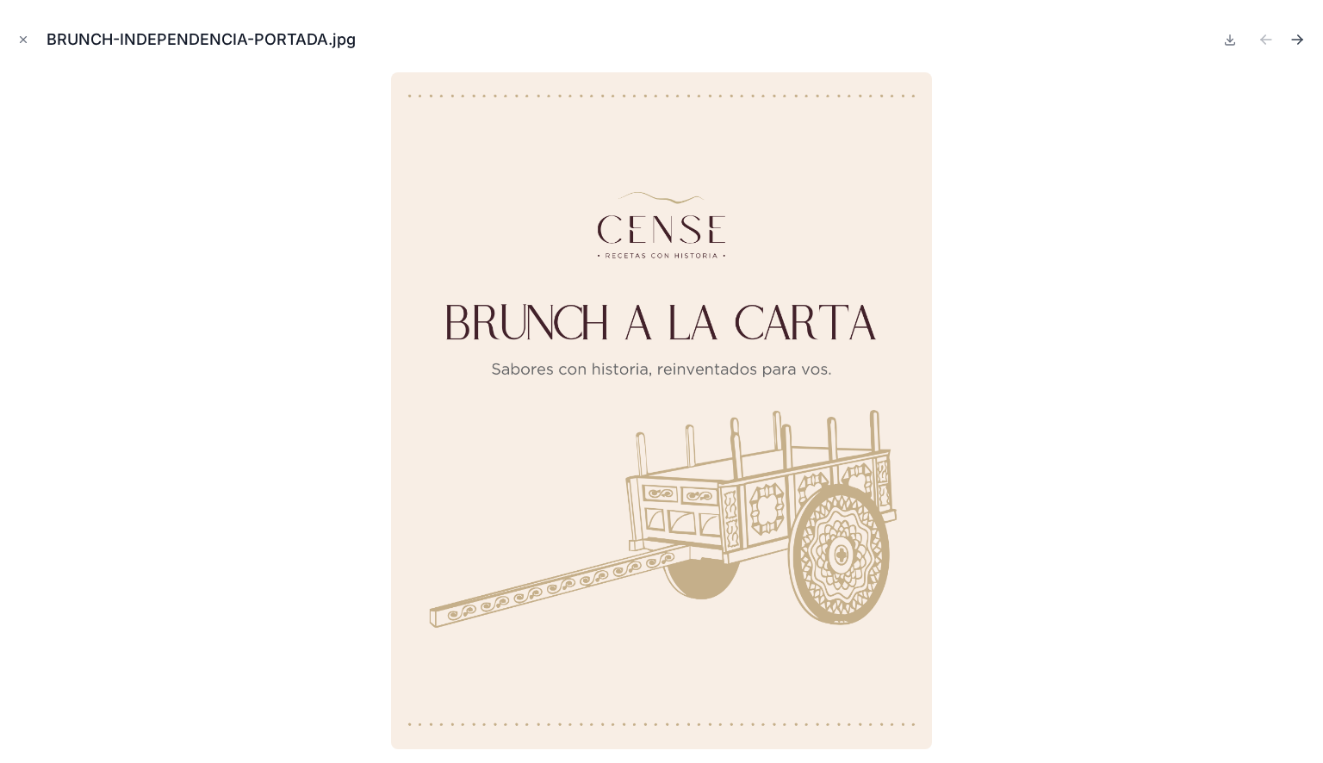
click at [1303, 35] on icon "Next file" at bounding box center [1297, 39] width 17 height 17
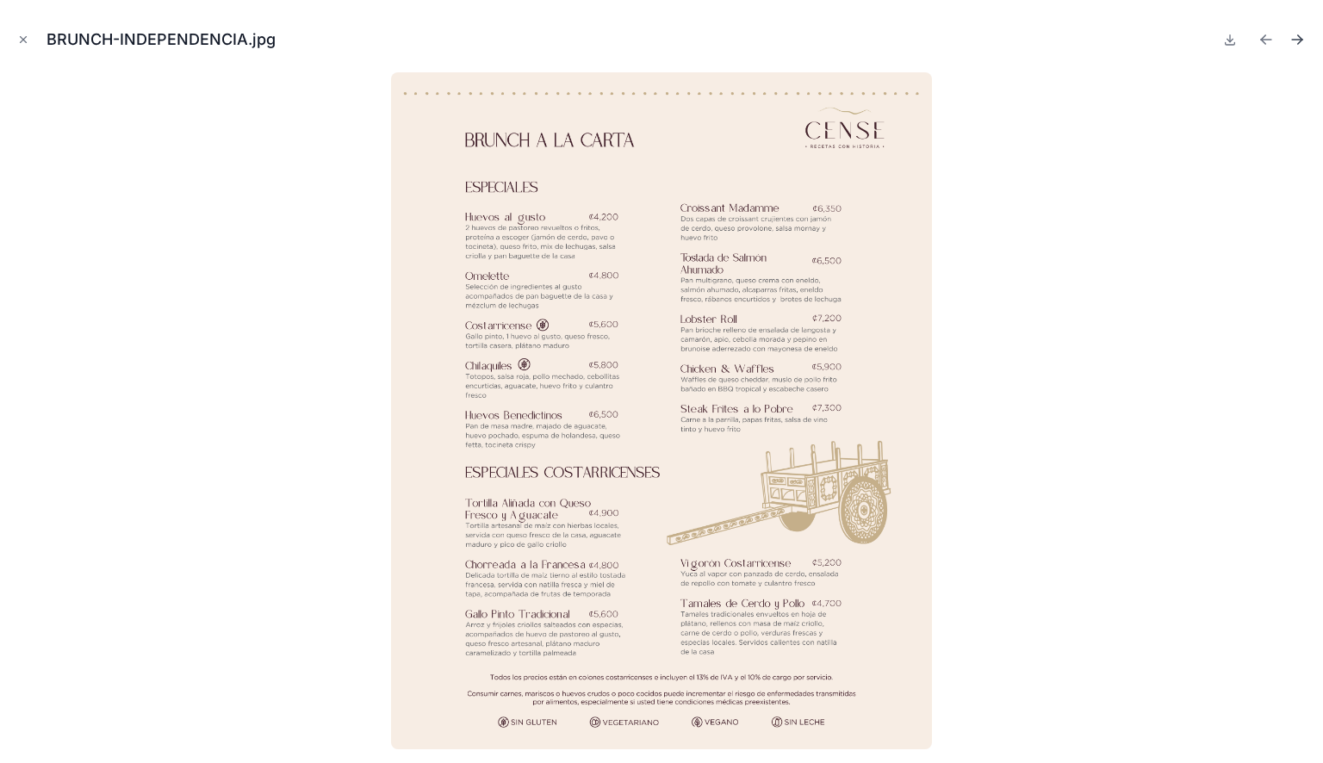
click at [1298, 41] on icon "Next file" at bounding box center [1297, 39] width 17 height 17
